Goal: Information Seeking & Learning: Learn about a topic

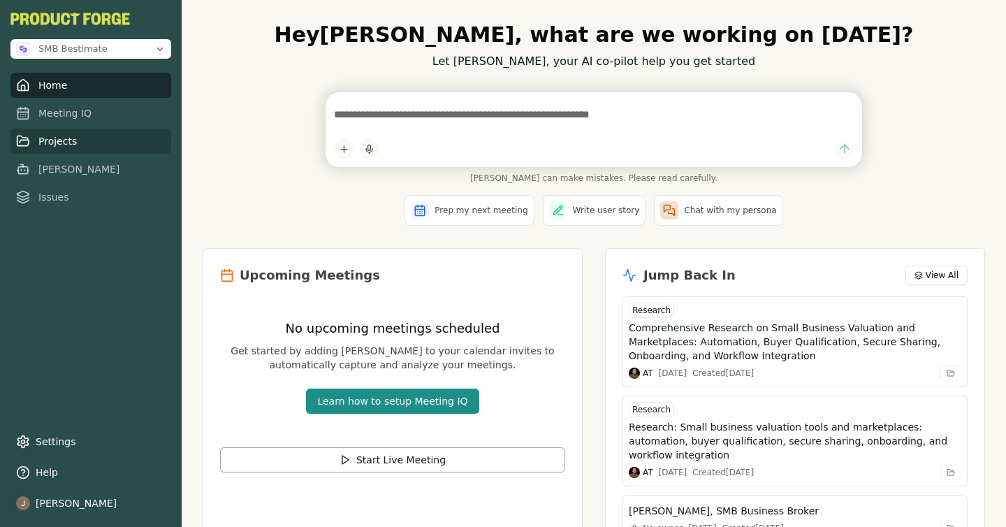
click at [82, 140] on link "Projects" at bounding box center [90, 141] width 161 height 25
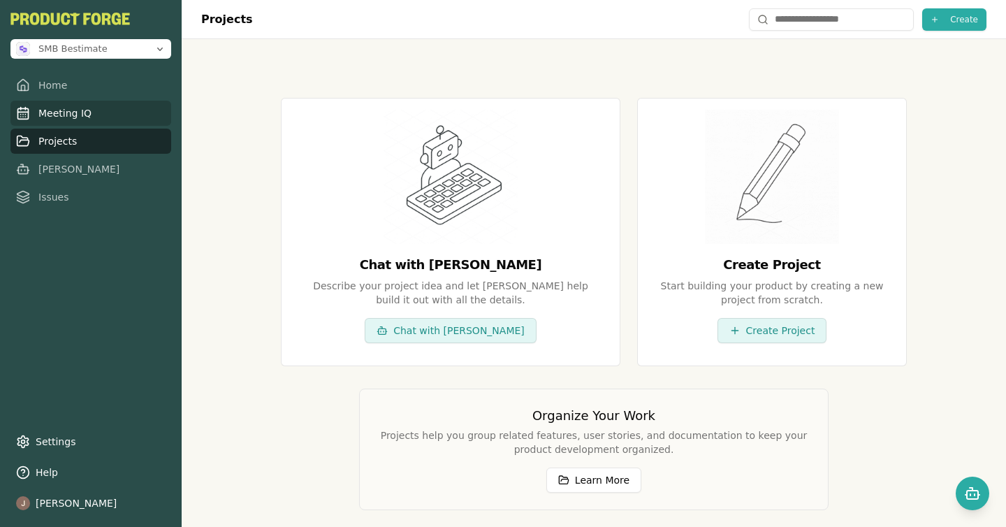
click at [99, 117] on link "Meeting IQ" at bounding box center [90, 113] width 161 height 25
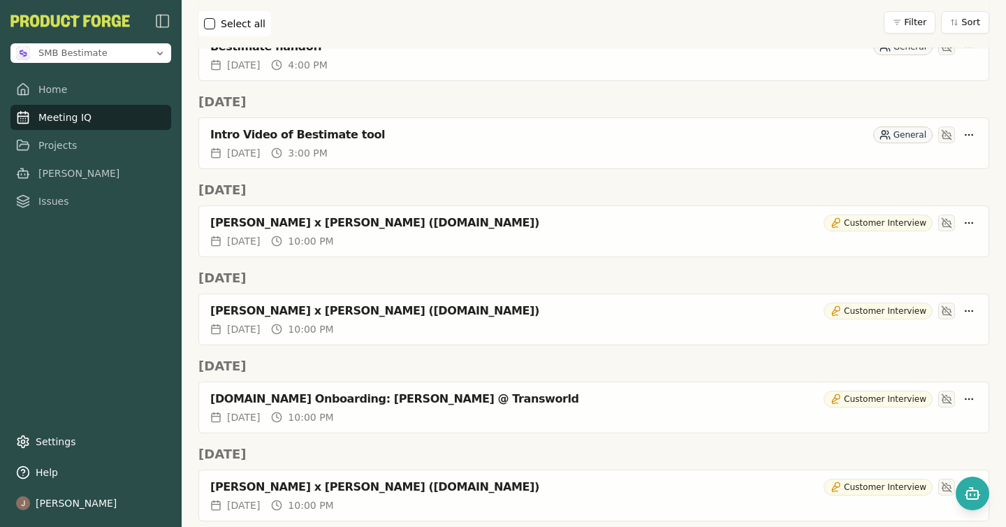
scroll to position [180, 0]
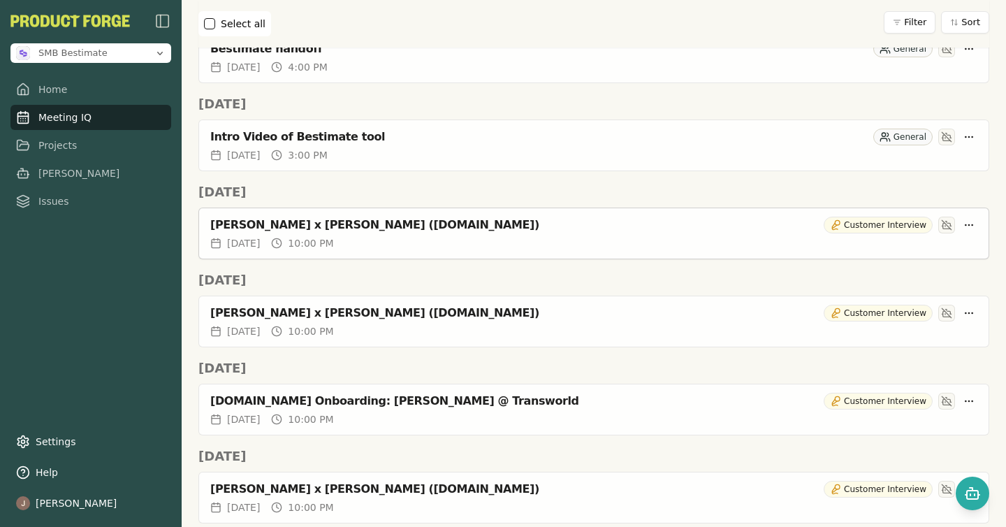
click at [522, 231] on div "[PERSON_NAME] x [PERSON_NAME] ([DOMAIN_NAME])" at bounding box center [514, 225] width 608 height 14
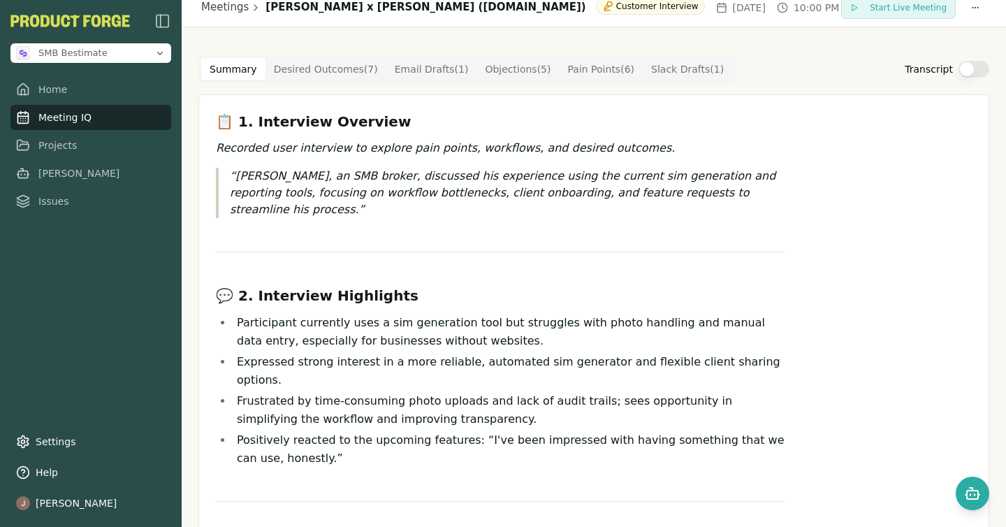
scroll to position [13, 0]
click at [595, 68] on Point "Pain Points ( 6 )" at bounding box center [602, 68] width 84 height 22
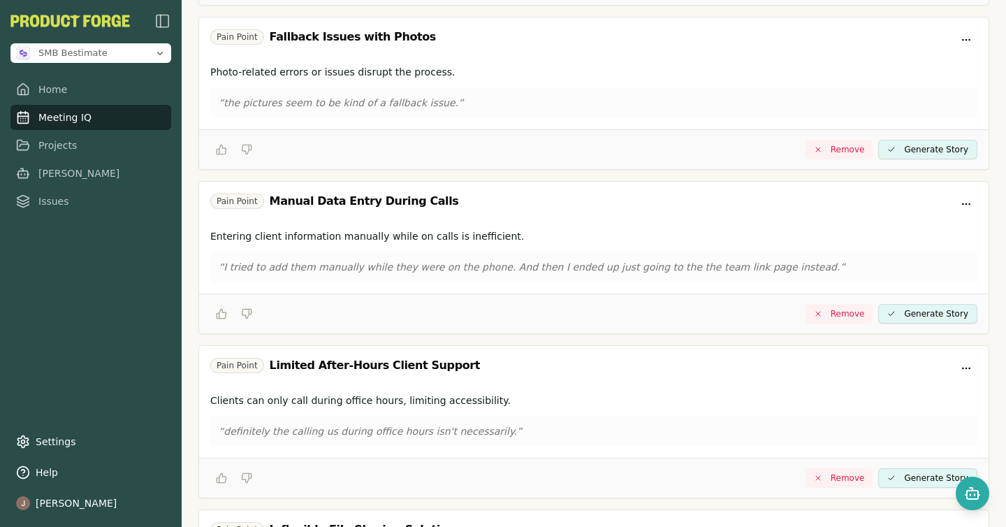
scroll to position [0, 0]
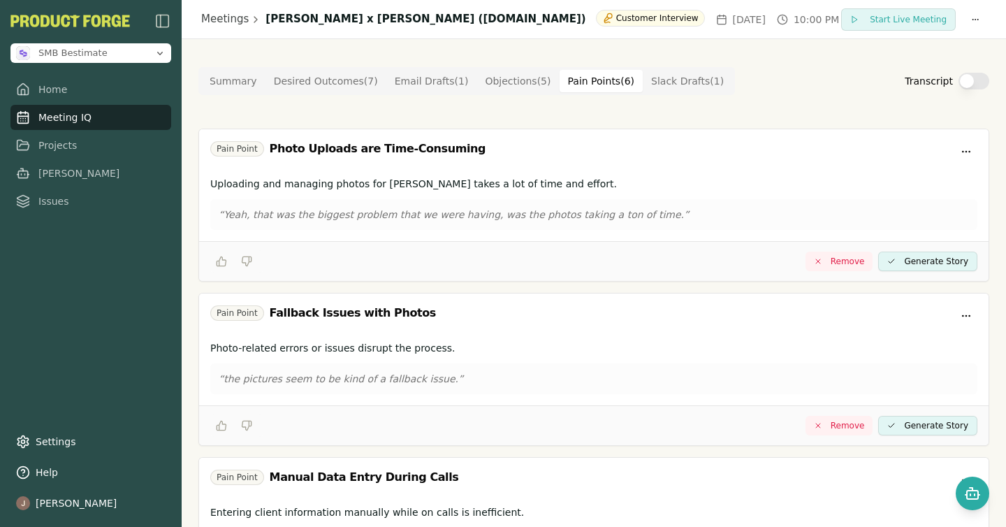
click at [323, 83] on Outcome "Desired Outcomes ( 7 )" at bounding box center [325, 81] width 121 height 22
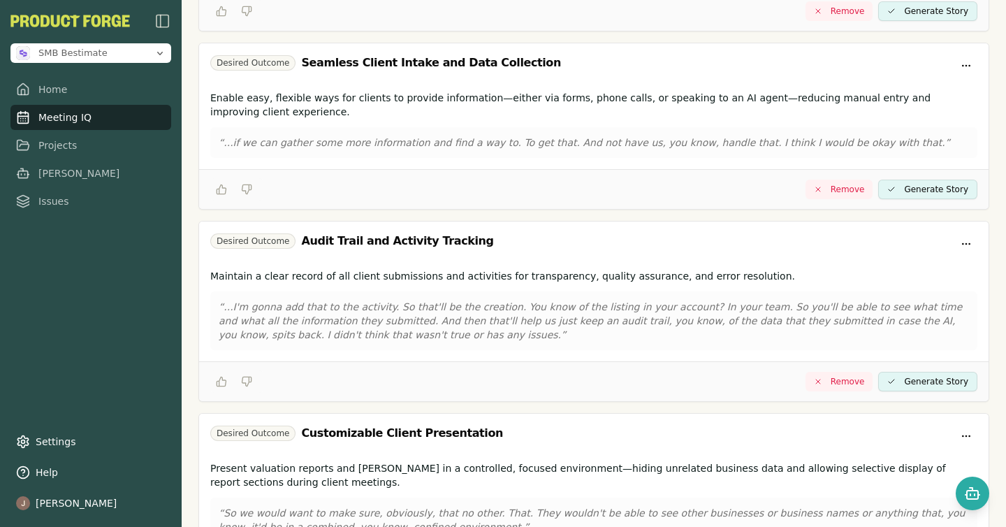
scroll to position [560, 0]
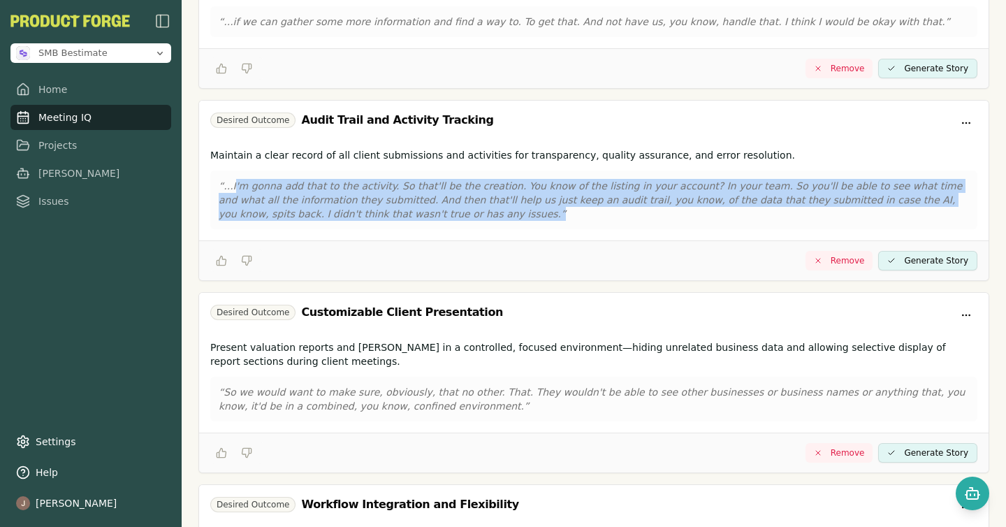
drag, startPoint x: 388, startPoint y: 200, endPoint x: 233, endPoint y: 173, distance: 157.5
click at [233, 179] on p "“...I'm gonna add that to the activity. So that'll be the creation. You know of…" at bounding box center [594, 200] width 750 height 42
